Goal: Information Seeking & Learning: Learn about a topic

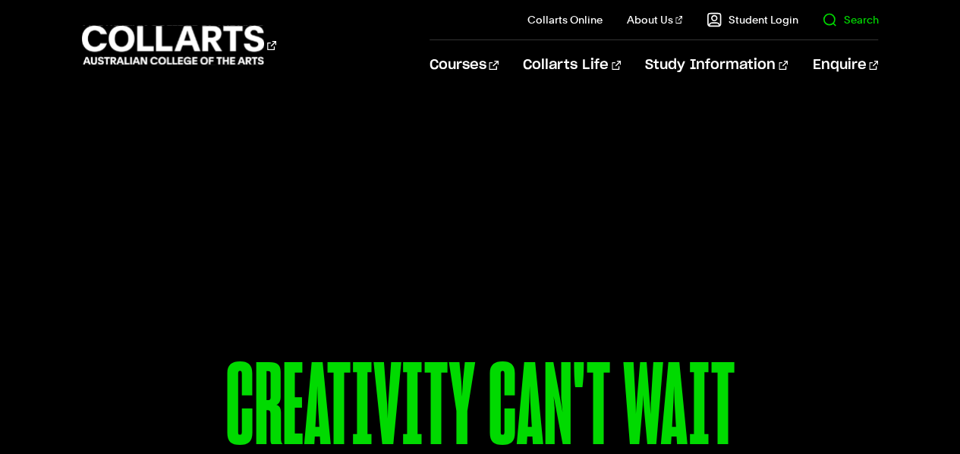
click at [832, 22] on link "Search" at bounding box center [850, 19] width 56 height 15
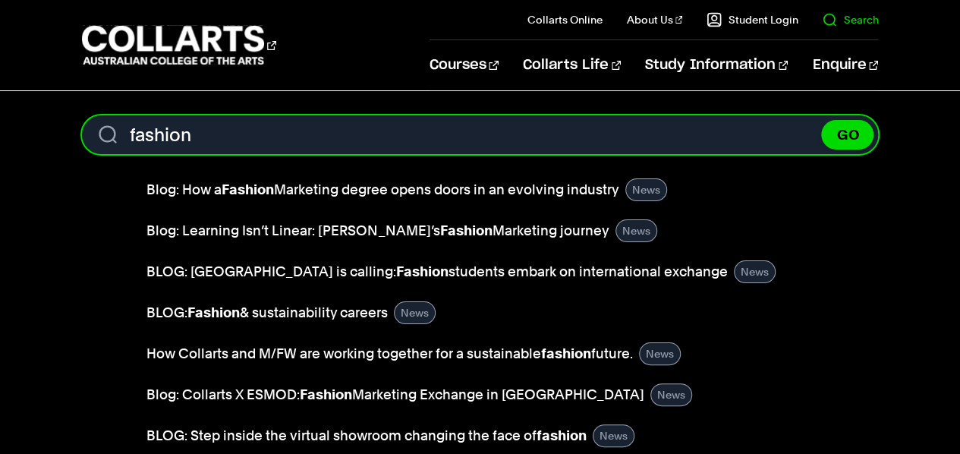
type input "fashion"
click at [821, 120] on button "GO" at bounding box center [847, 135] width 52 height 30
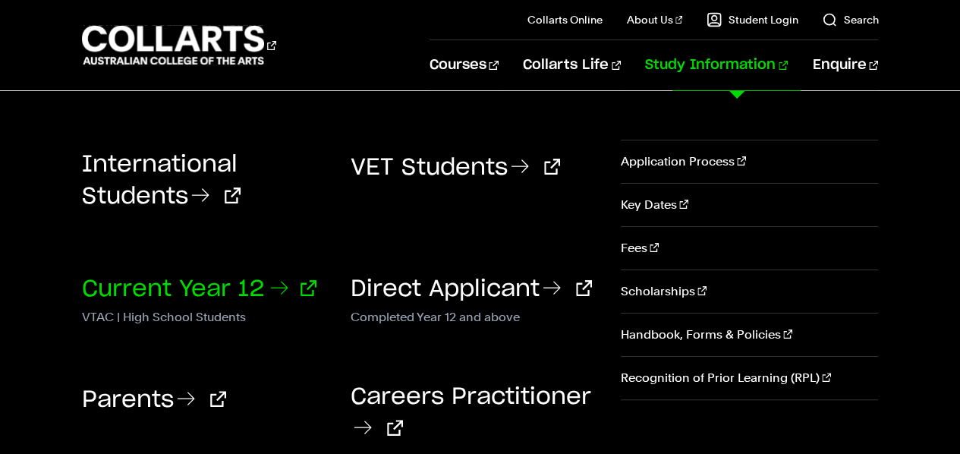
click at [222, 282] on link "Current Year 12" at bounding box center [199, 289] width 234 height 23
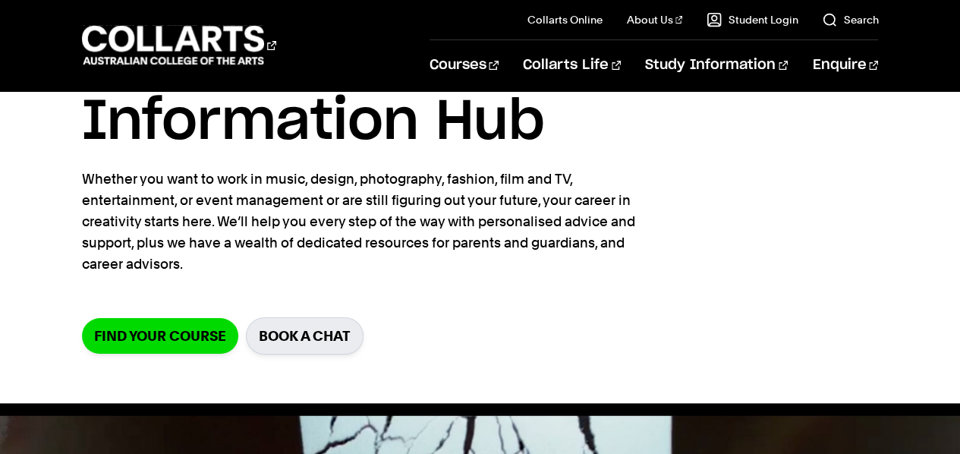
scroll to position [169, 0]
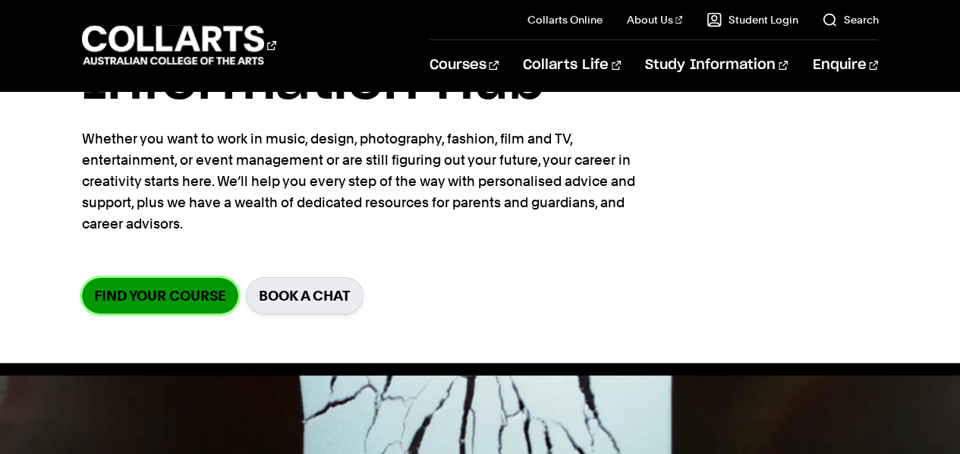
click at [193, 294] on link "Find your course" at bounding box center [160, 296] width 156 height 36
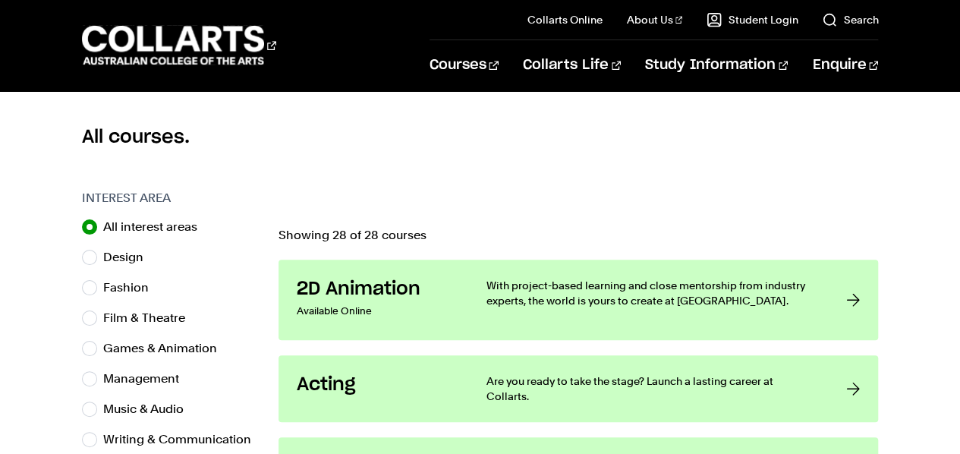
scroll to position [403, 0]
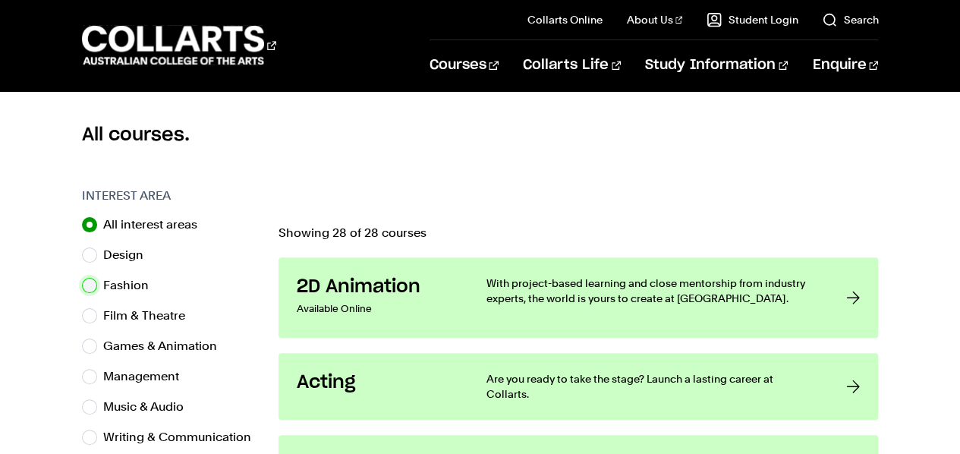
click at [93, 279] on input "Fashion" at bounding box center [89, 285] width 15 height 15
radio input "true"
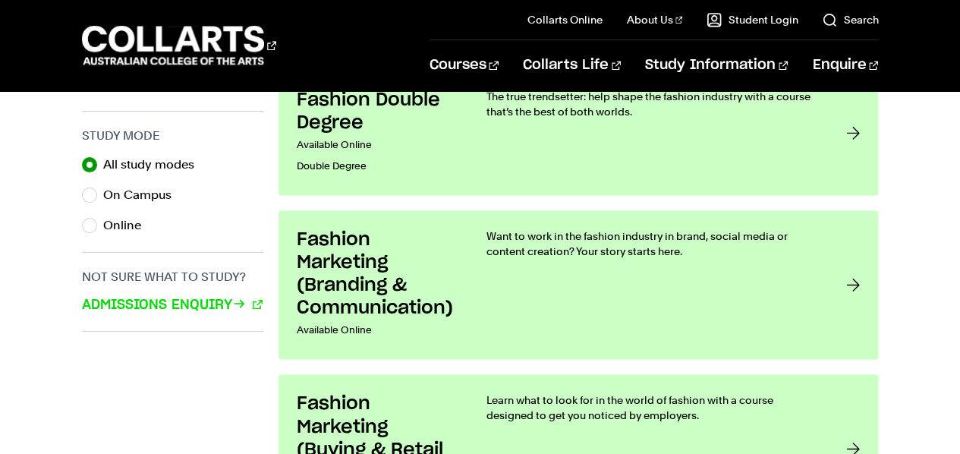
scroll to position [1021, 0]
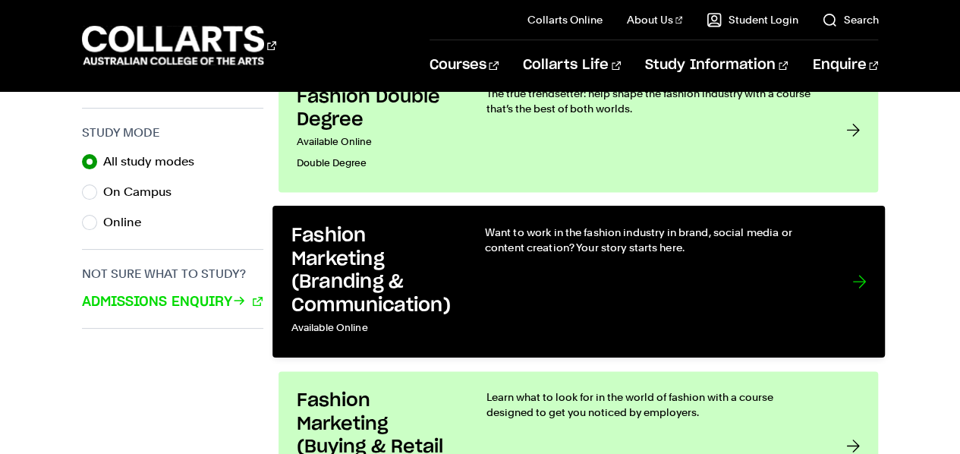
click at [463, 282] on link "Fashion Marketing (Branding & Communication) Available Online Want to work in t…" at bounding box center [578, 282] width 612 height 152
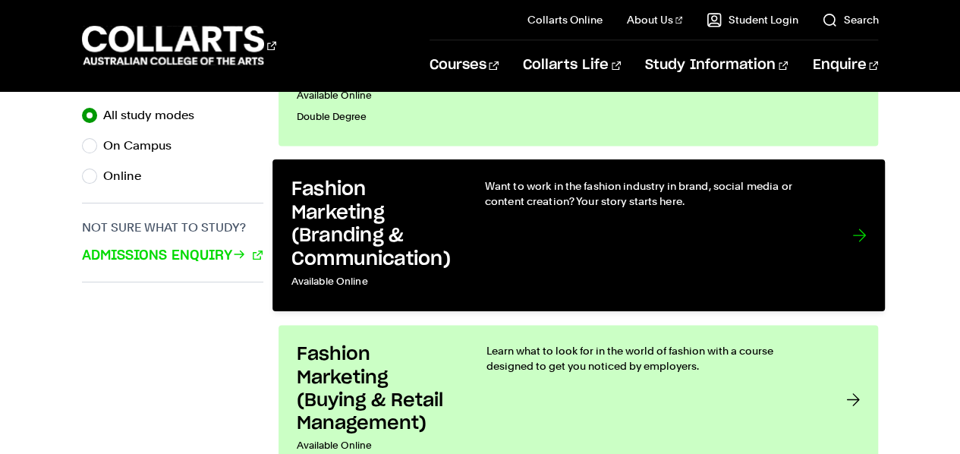
scroll to position [1068, 0]
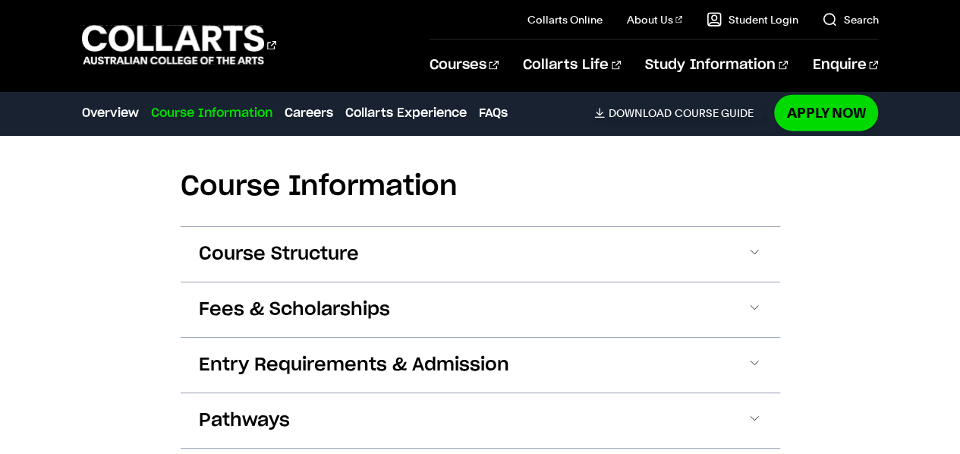
scroll to position [1709, 0]
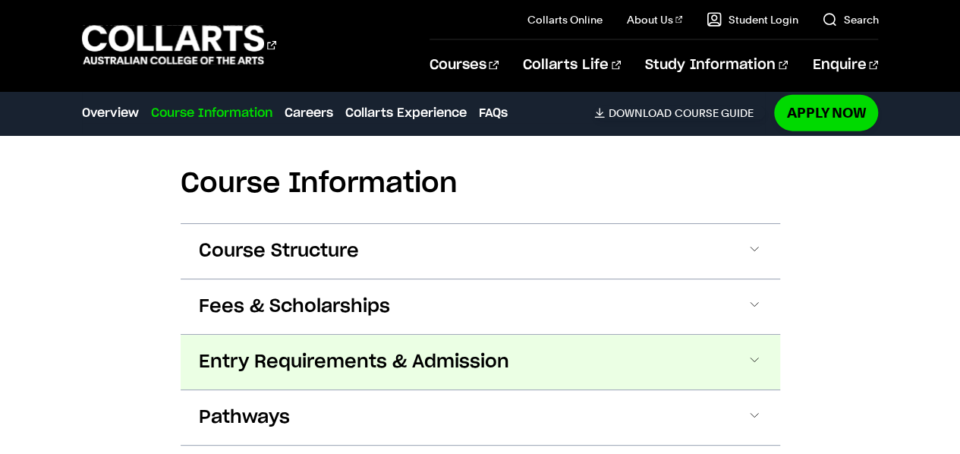
click at [213, 350] on span "Entry Requirements & Admission" at bounding box center [354, 362] width 310 height 24
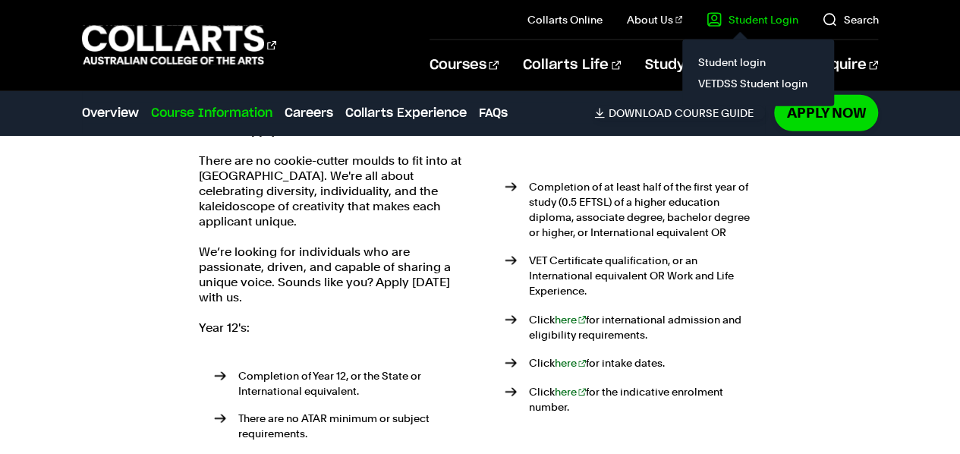
scroll to position [1989, 0]
